Goal: Information Seeking & Learning: Learn about a topic

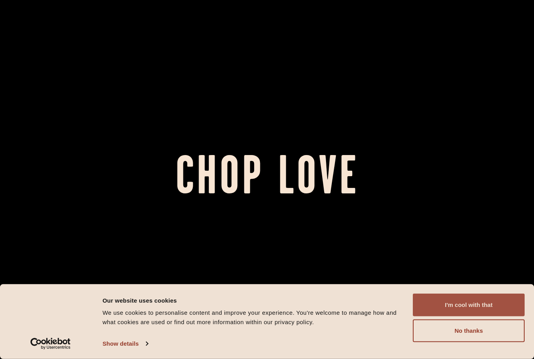
click at [477, 304] on button "I'm cool with that" at bounding box center [469, 304] width 112 height 23
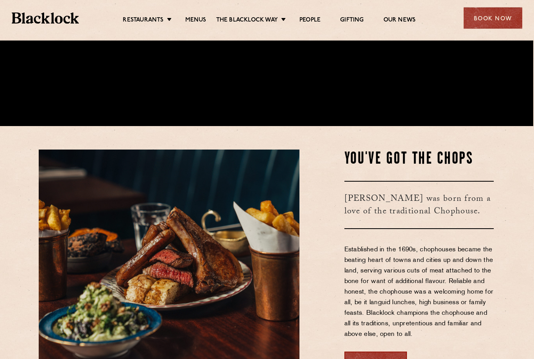
scroll to position [206, 1]
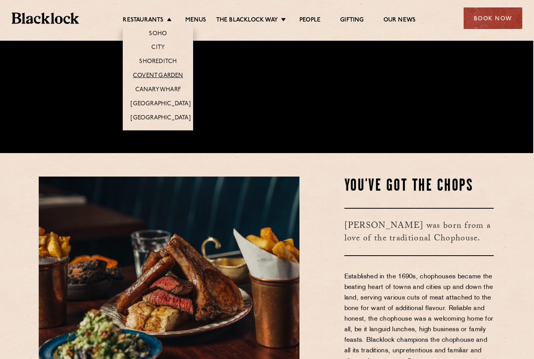
click at [178, 76] on link "Covent Garden" at bounding box center [158, 76] width 50 height 8
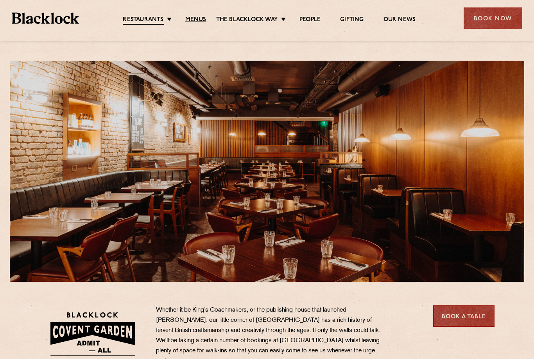
click at [197, 18] on link "Menus" at bounding box center [195, 20] width 21 height 8
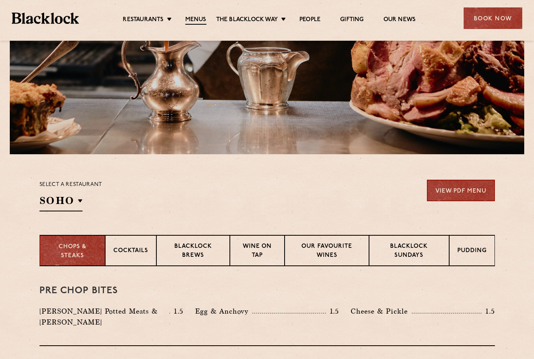
scroll to position [121, 0]
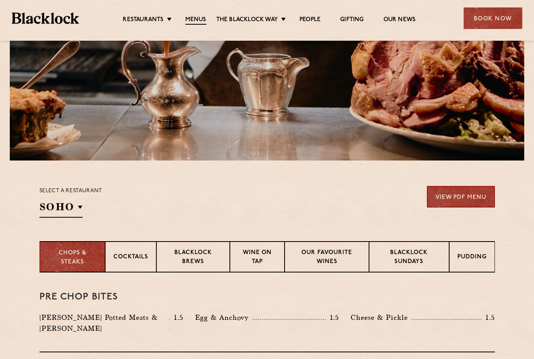
click at [410, 254] on p "Blacklock Sundays" at bounding box center [409, 257] width 64 height 18
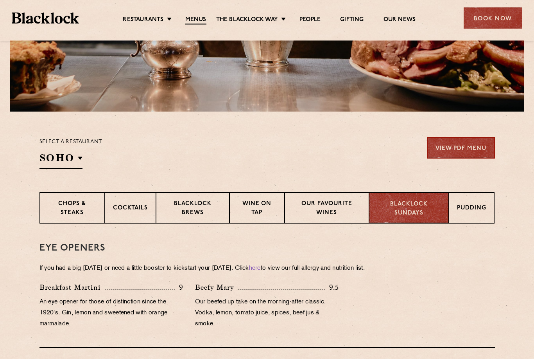
scroll to position [170, 0]
click at [336, 211] on p "Our favourite wines" at bounding box center [327, 208] width 68 height 18
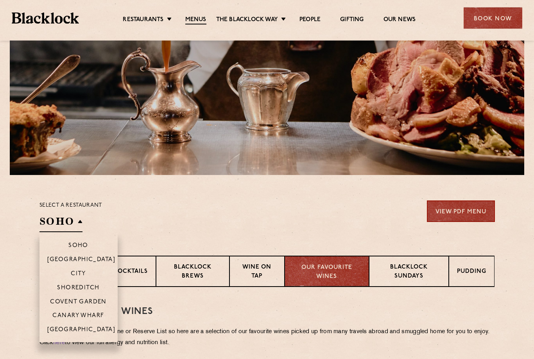
scroll to position [107, 0]
click at [102, 300] on p "Covent Garden" at bounding box center [78, 301] width 57 height 7
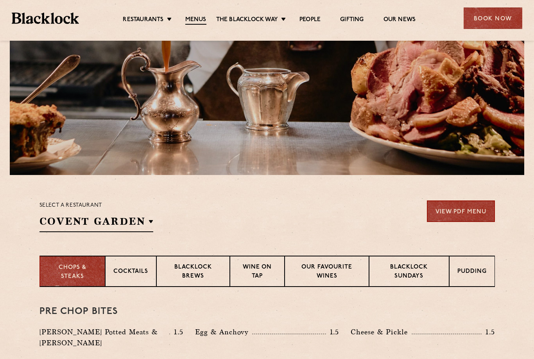
click at [309, 228] on div "Select a restaurant Covent Garden Soho Birmingham City Shoreditch Covent Garden…" at bounding box center [268, 216] width 456 height 32
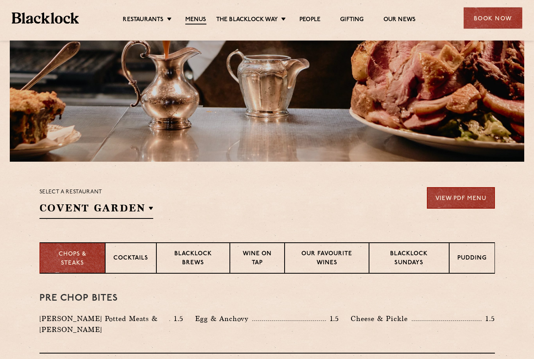
scroll to position [120, 0]
click at [422, 260] on p "Blacklock Sundays" at bounding box center [409, 259] width 64 height 18
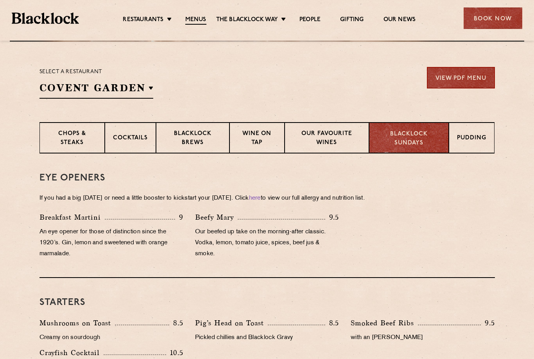
scroll to position [240, 0]
click at [333, 142] on p "Our favourite wines" at bounding box center [327, 139] width 68 height 18
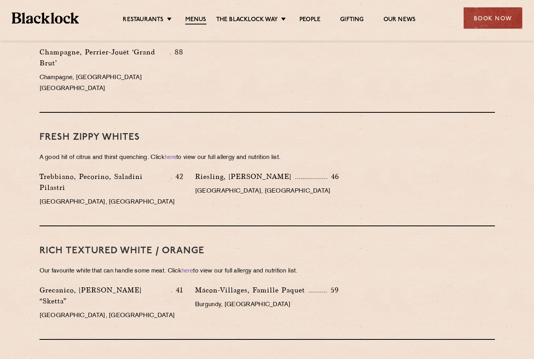
scroll to position [541, 0]
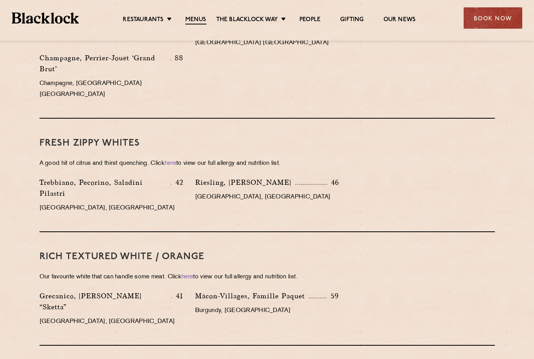
scroll to position [532, 0]
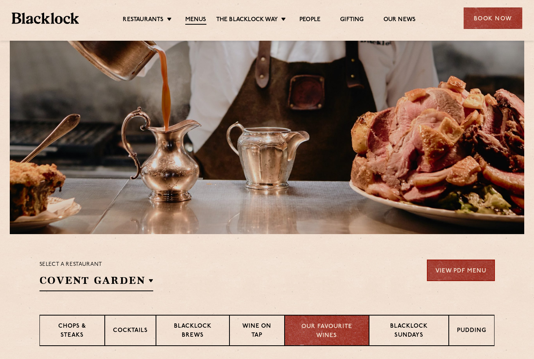
scroll to position [0, 0]
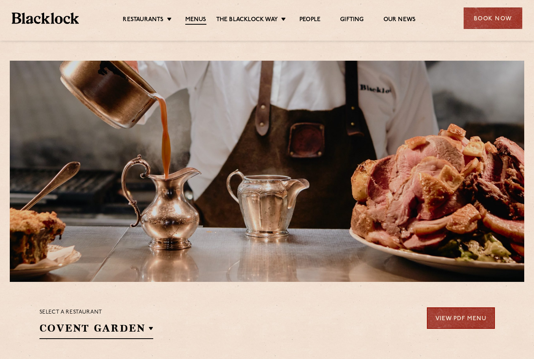
click at [481, 328] on link "View PDF Menu" at bounding box center [461, 318] width 68 height 22
